Goal: Answer question/provide support: Share knowledge or assist other users

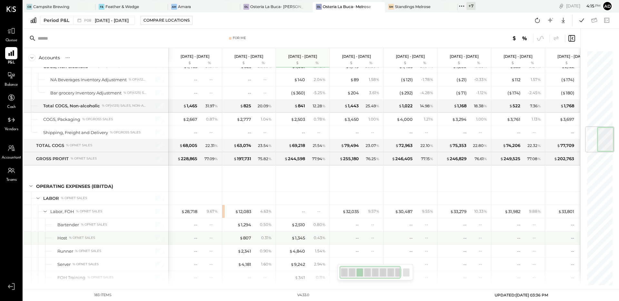
scroll to position [637, 0]
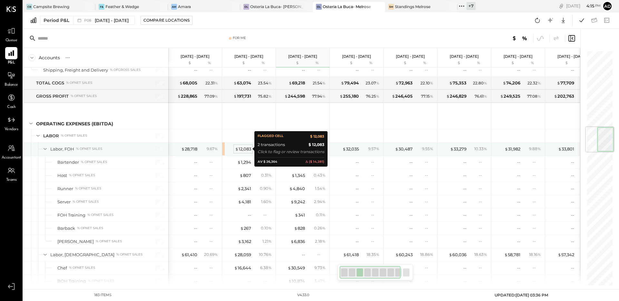
click at [237, 148] on span "$" at bounding box center [237, 148] width 4 height 5
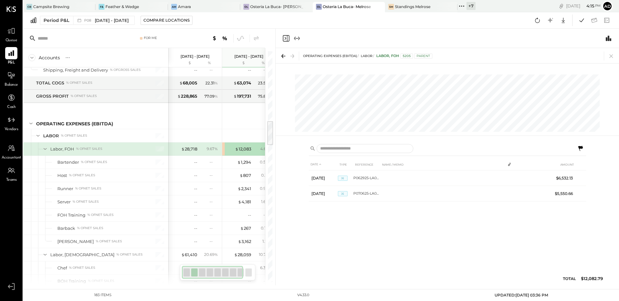
click at [285, 56] on icon at bounding box center [283, 56] width 9 height 9
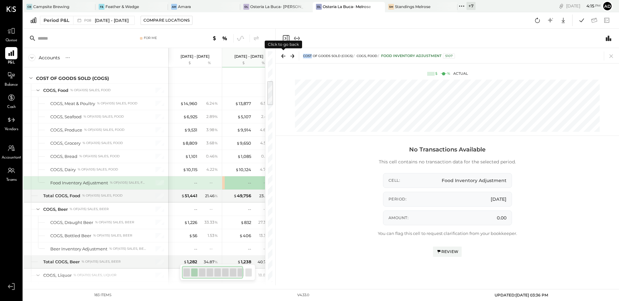
click at [285, 56] on icon at bounding box center [283, 56] width 9 height 9
click at [290, 58] on icon at bounding box center [292, 56] width 9 height 9
click at [291, 58] on icon at bounding box center [292, 56] width 9 height 9
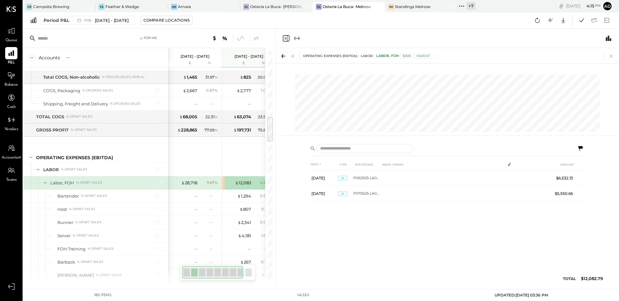
click at [296, 38] on icon "Expand panel (e)" at bounding box center [297, 38] width 4 height 0
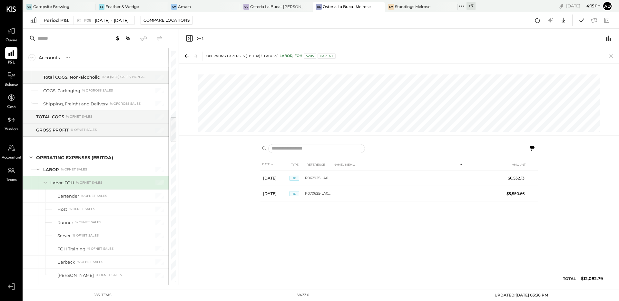
click at [201, 41] on icon "Collapse panel (e)" at bounding box center [200, 38] width 8 height 8
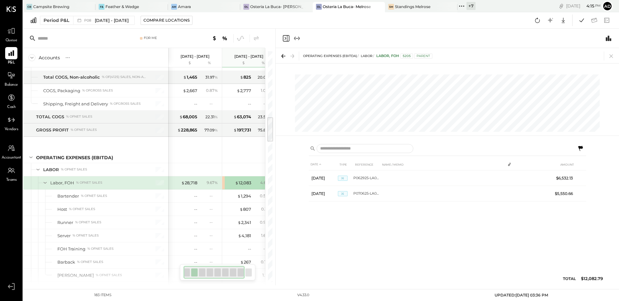
click at [285, 39] on icon "Close panel" at bounding box center [286, 38] width 8 height 8
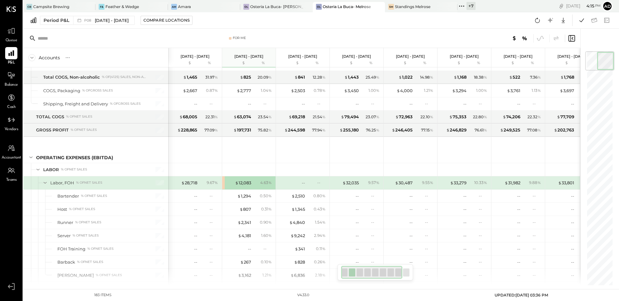
click at [227, 183] on div "$ 12,083" at bounding box center [238, 183] width 26 height 6
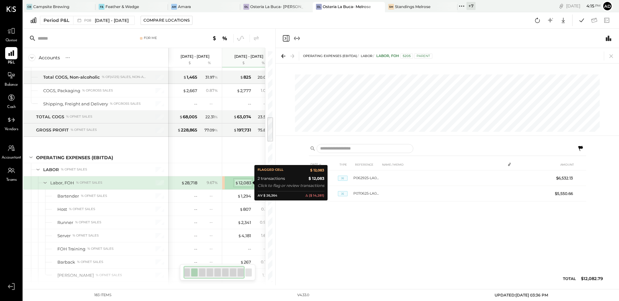
click at [238, 181] on span "$" at bounding box center [237, 182] width 4 height 5
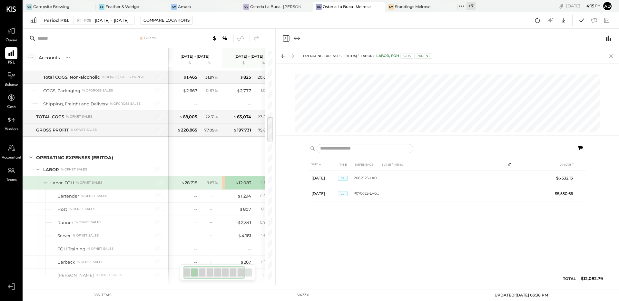
click at [613, 53] on icon at bounding box center [611, 56] width 9 height 9
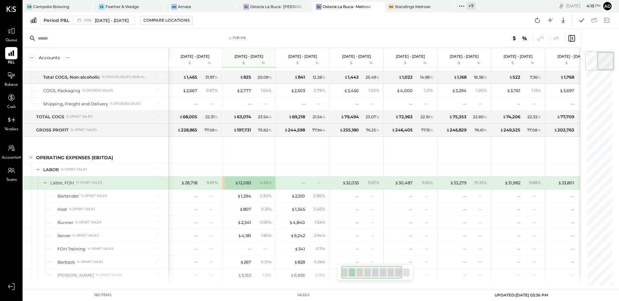
click at [240, 39] on div "For Me" at bounding box center [239, 38] width 13 height 5
click at [184, 37] on div "For Me" at bounding box center [237, 38] width 193 height 5
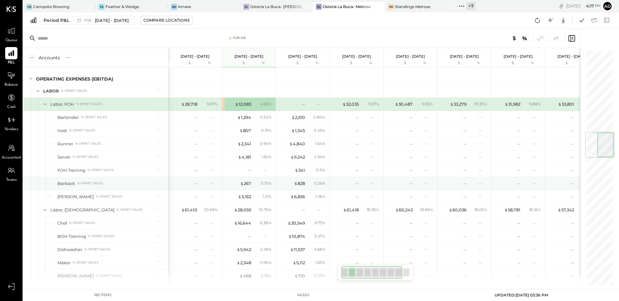
scroll to position [682, 0]
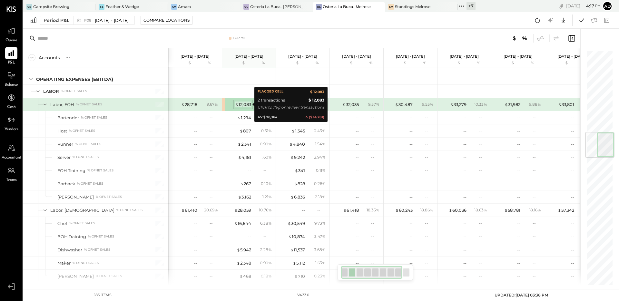
click at [248, 105] on div "$ 12,083" at bounding box center [243, 105] width 16 height 6
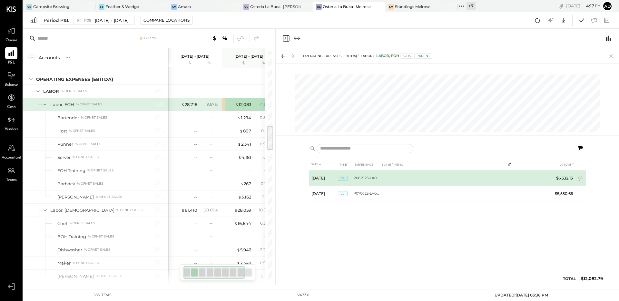
click at [420, 179] on td at bounding box center [442, 177] width 125 height 15
click at [323, 178] on td "[DATE]" at bounding box center [323, 177] width 29 height 15
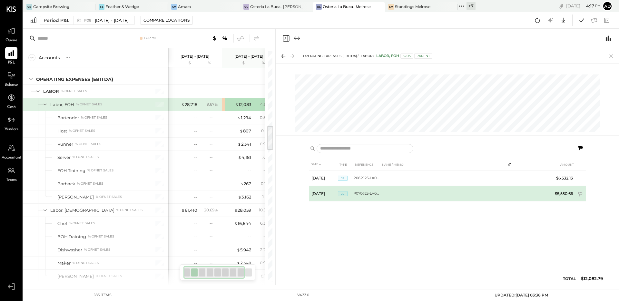
click at [324, 195] on td "[DATE]" at bounding box center [323, 193] width 29 height 15
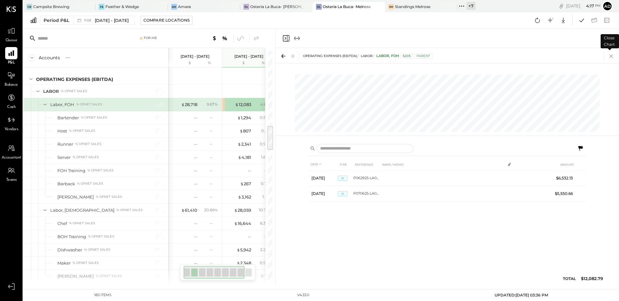
click at [614, 57] on icon at bounding box center [611, 56] width 9 height 9
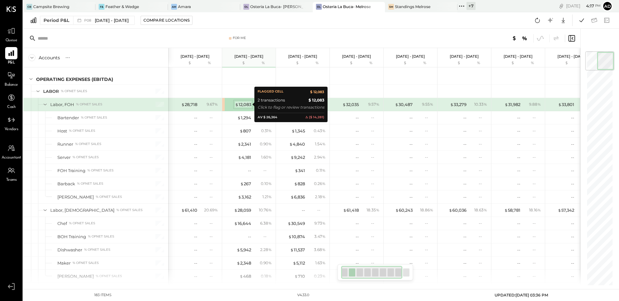
click at [244, 102] on div "$ 12,083" at bounding box center [243, 105] width 16 height 6
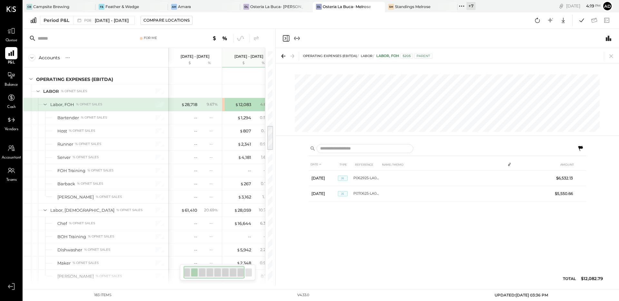
click at [608, 58] on icon at bounding box center [611, 56] width 9 height 9
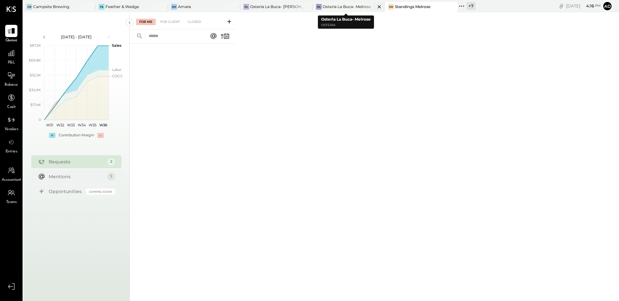
click at [347, 8] on div "Osteria La Buca- Melrose" at bounding box center [347, 6] width 48 height 5
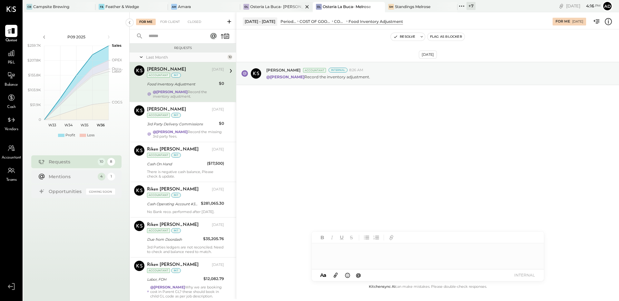
click at [267, 7] on div "Osteria La Buca- [PERSON_NAME][GEOGRAPHIC_DATA]" at bounding box center [276, 6] width 53 height 5
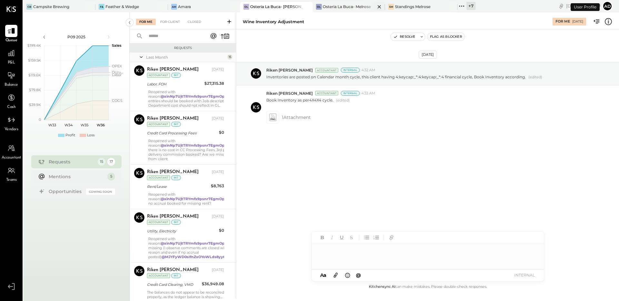
scroll to position [421, 0]
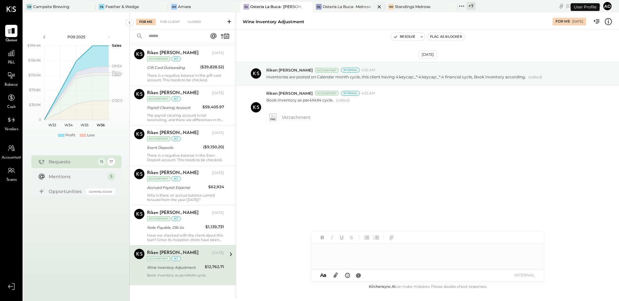
click at [337, 10] on div "OL Osteria La Buca- Melrose" at bounding box center [349, 7] width 72 height 10
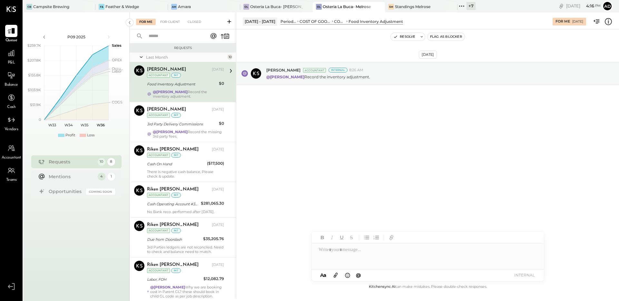
click at [282, 110] on div "Aug 18th, 2025 Joseph Shin Accountant Internal 8:26 AM @Adolfo Rodriguez Record…" at bounding box center [427, 89] width 383 height 88
click at [607, 24] on icon at bounding box center [608, 21] width 8 height 8
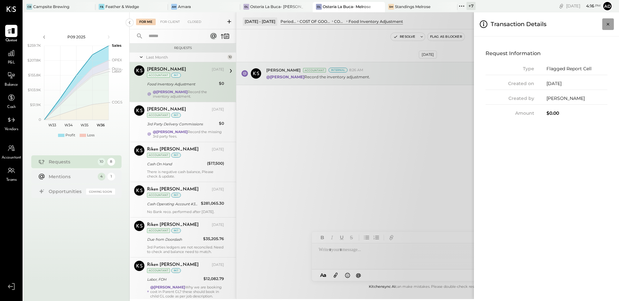
click at [607, 24] on icon "Close panel" at bounding box center [608, 24] width 6 height 6
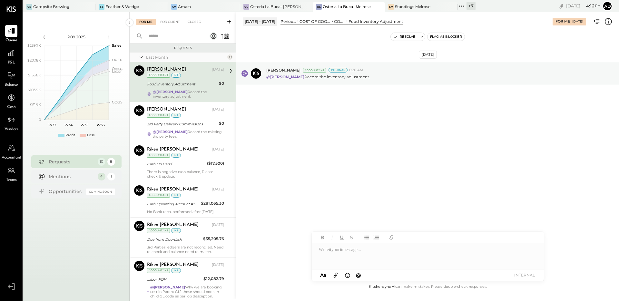
click at [345, 23] on div "COGS, Food" at bounding box center [339, 21] width 11 height 5
click at [459, 18] on div "Jun 16 - Jul 13, 2025 Period P&L COST OF GOODS SOLD (COGS) COGS, Food Food Inve…" at bounding box center [394, 21] width 303 height 8
click at [408, 37] on button "Resolve" at bounding box center [404, 37] width 27 height 8
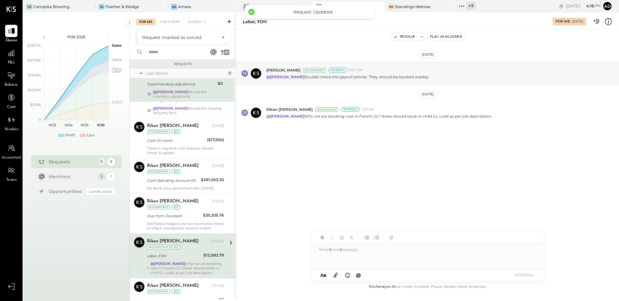
scroll to position [70, 0]
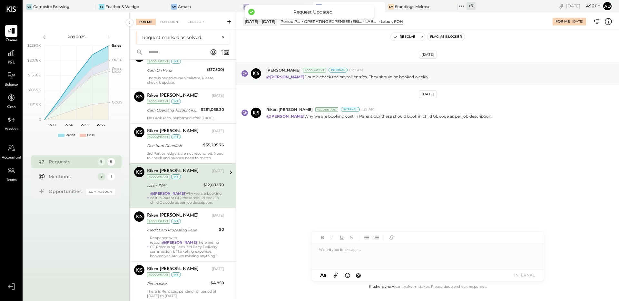
click at [381, 22] on icon at bounding box center [378, 21] width 3 height 6
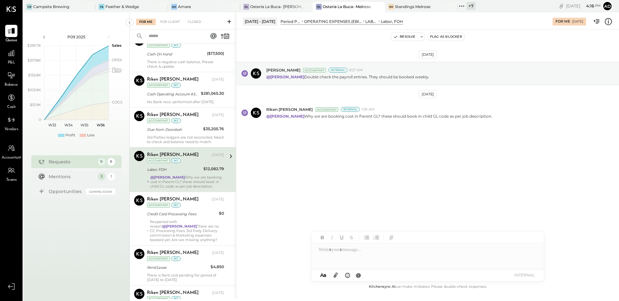
click at [610, 22] on icon at bounding box center [608, 21] width 8 height 8
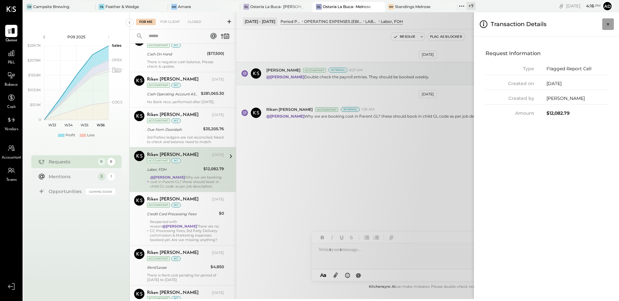
click at [609, 22] on icon "Close panel" at bounding box center [608, 24] width 6 height 6
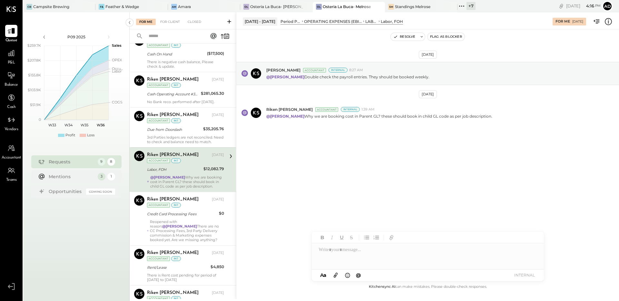
click at [365, 21] on icon at bounding box center [363, 21] width 3 height 6
click at [296, 21] on div "Period P&L" at bounding box center [290, 21] width 20 height 5
